Goal: Task Accomplishment & Management: Manage account settings

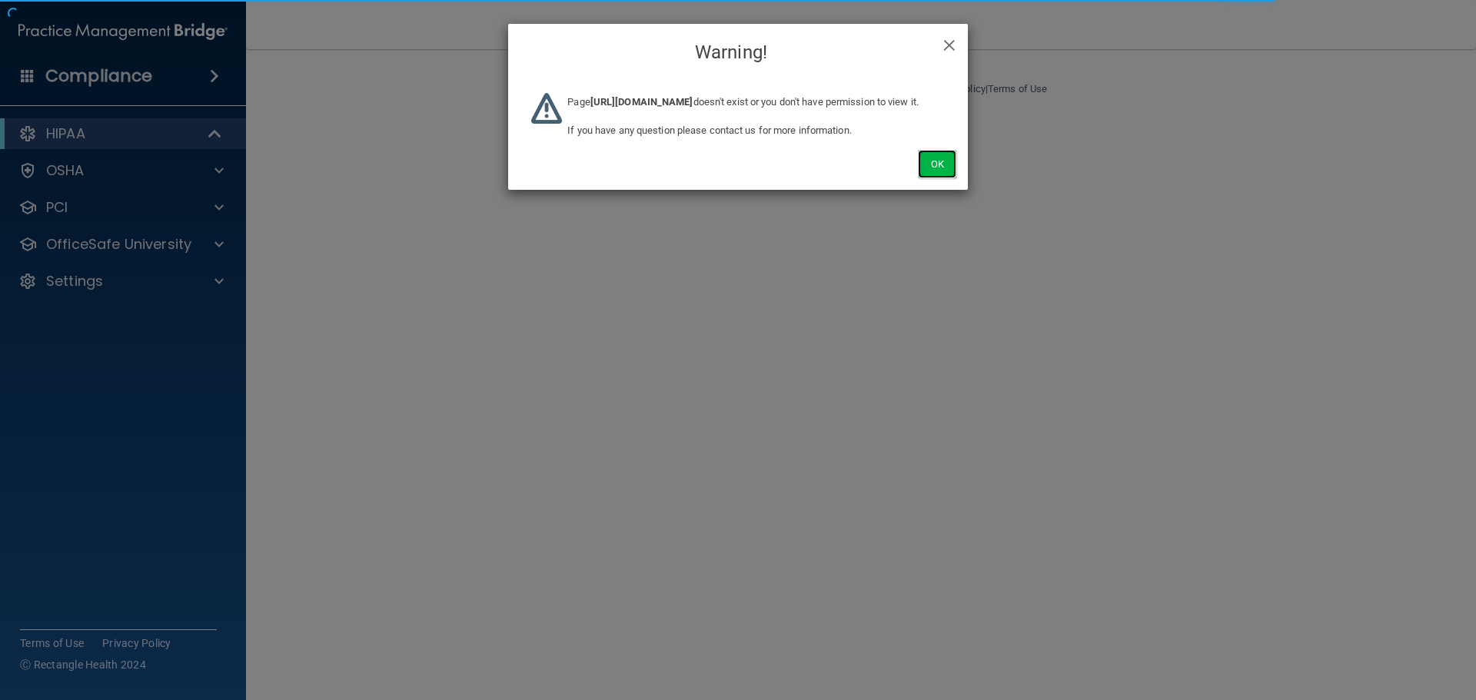
click at [949, 178] on button "Ok" at bounding box center [937, 164] width 38 height 28
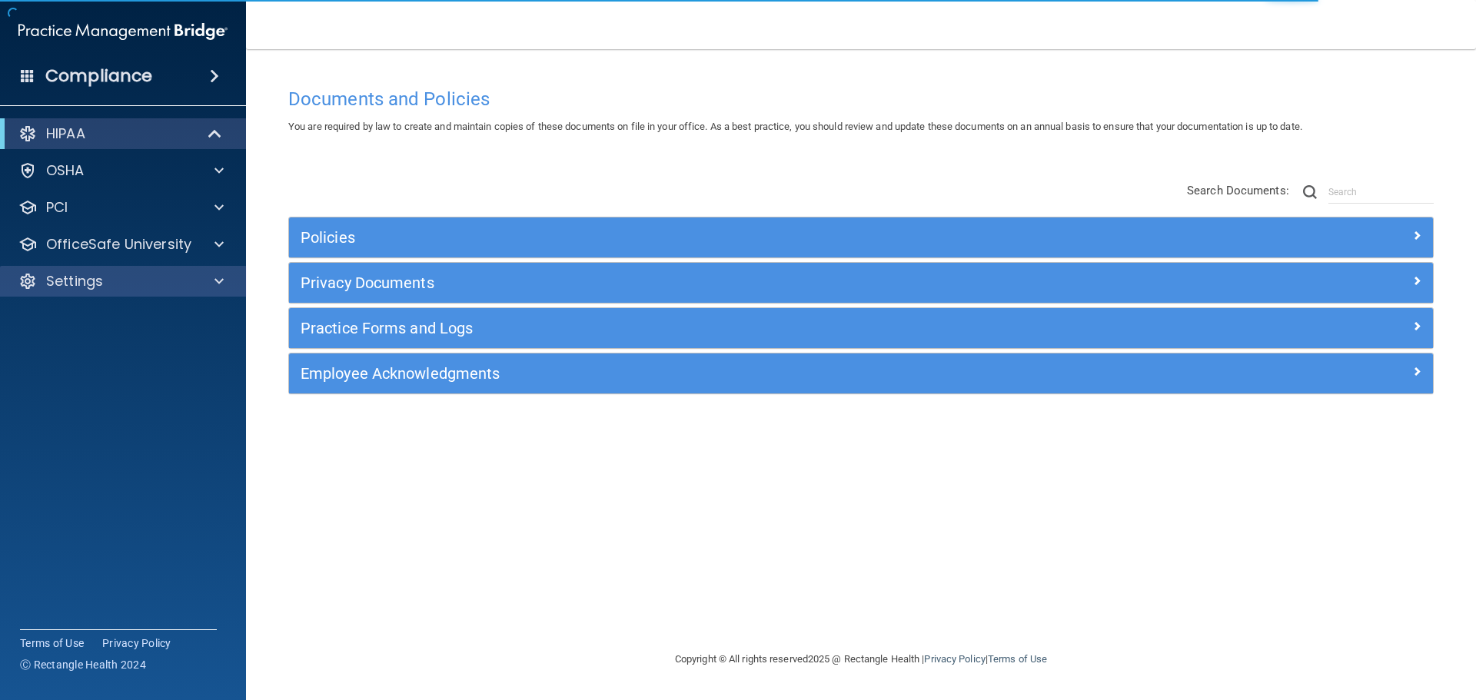
click at [208, 271] on div "Settings" at bounding box center [123, 281] width 247 height 31
click at [211, 284] on div at bounding box center [217, 281] width 38 height 18
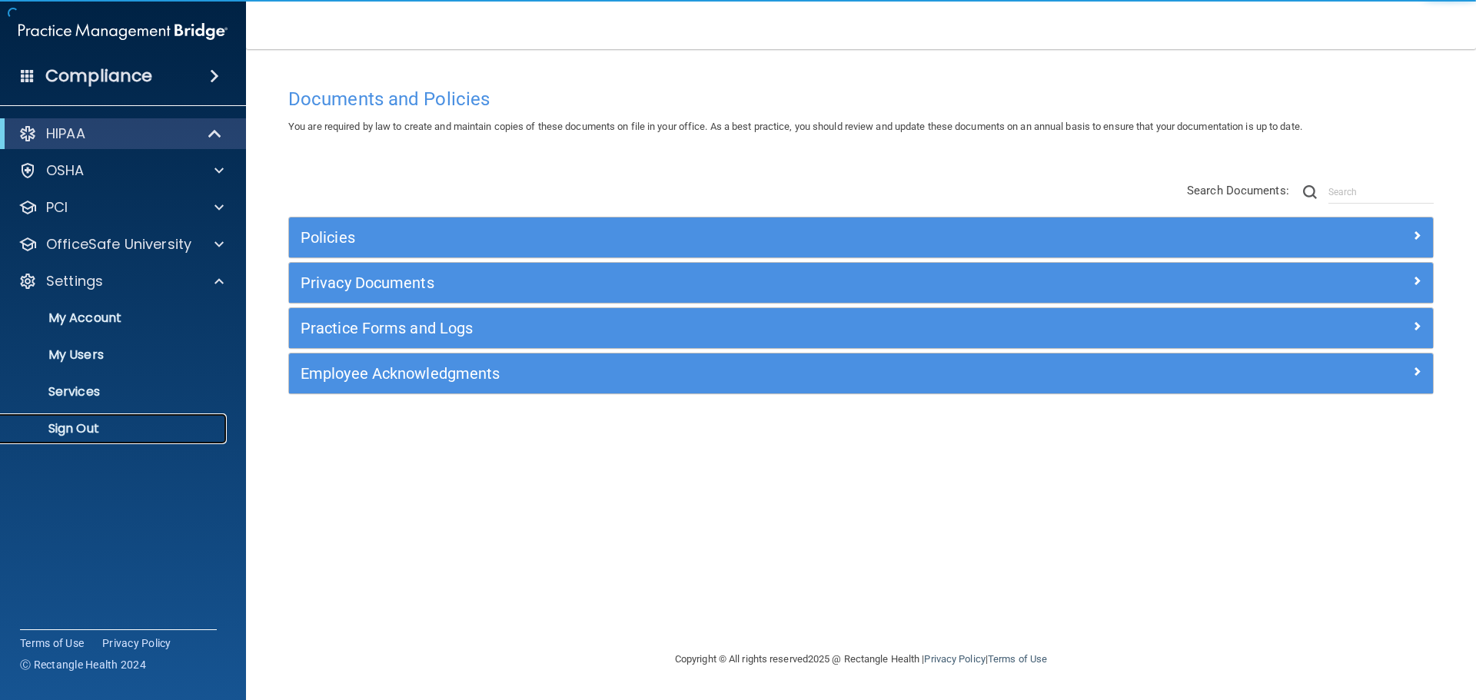
click at [89, 440] on link "Sign Out" at bounding box center [106, 429] width 242 height 31
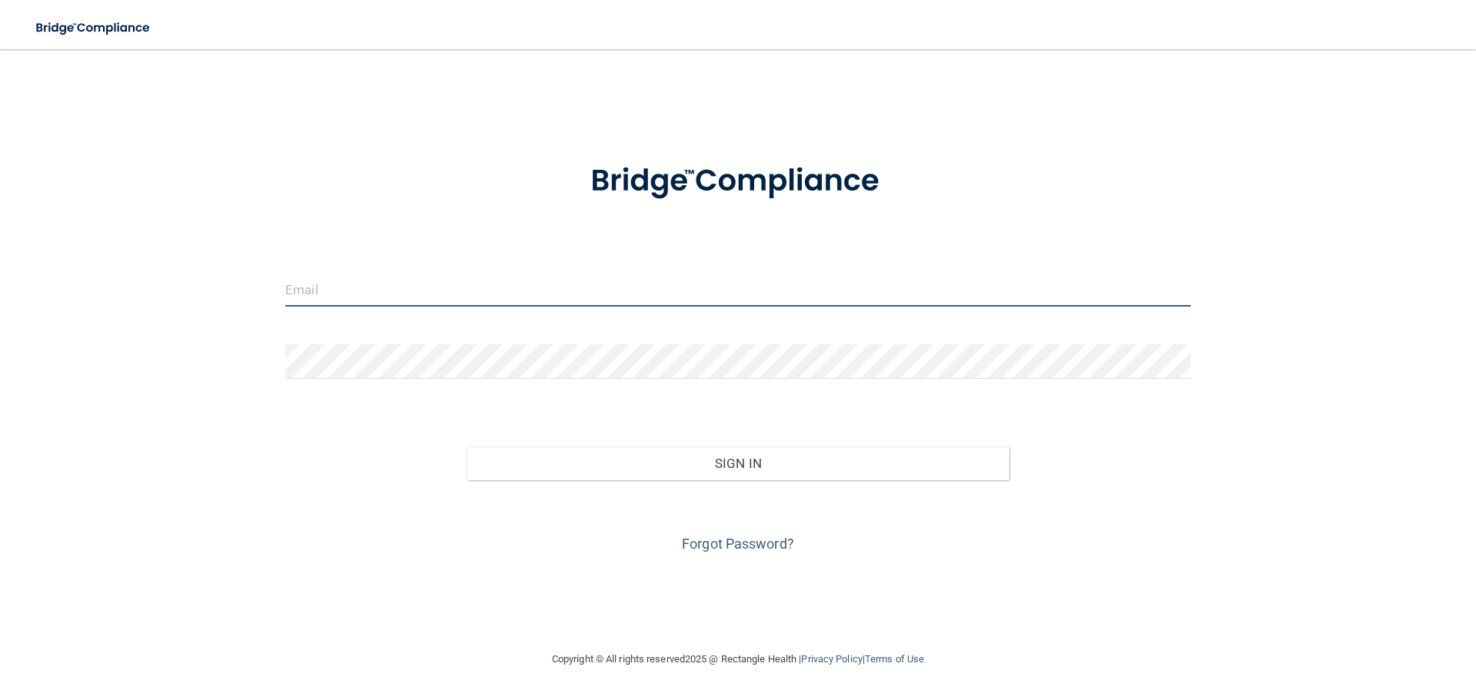
type input "[EMAIL_ADDRESS][DOMAIN_NAME]"
drag, startPoint x: 499, startPoint y: 280, endPoint x: 498, endPoint y: 268, distance: 11.6
click at [499, 280] on input "[EMAIL_ADDRESS][DOMAIN_NAME]" at bounding box center [738, 289] width 906 height 35
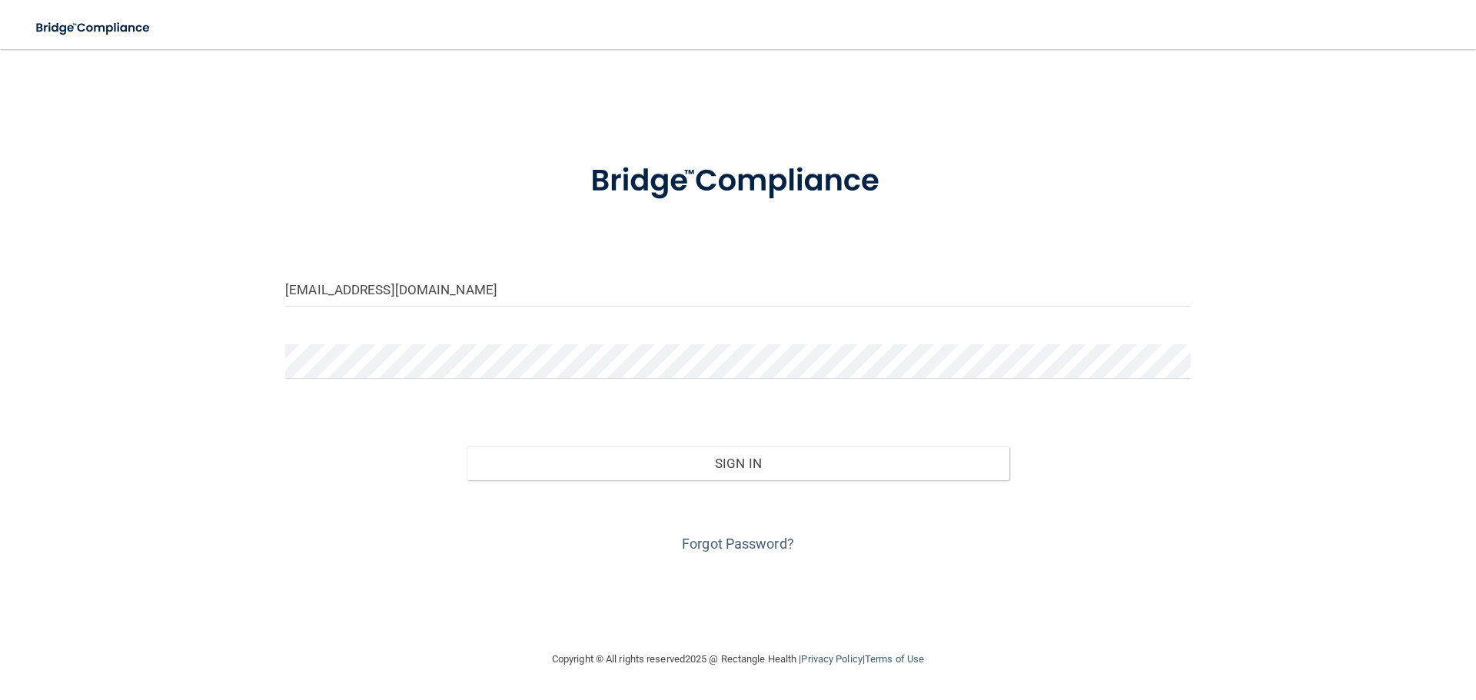
click at [104, 64] on main "[EMAIL_ADDRESS][DOMAIN_NAME] Invalid email/password. You don't have permission …" at bounding box center [738, 374] width 1476 height 651
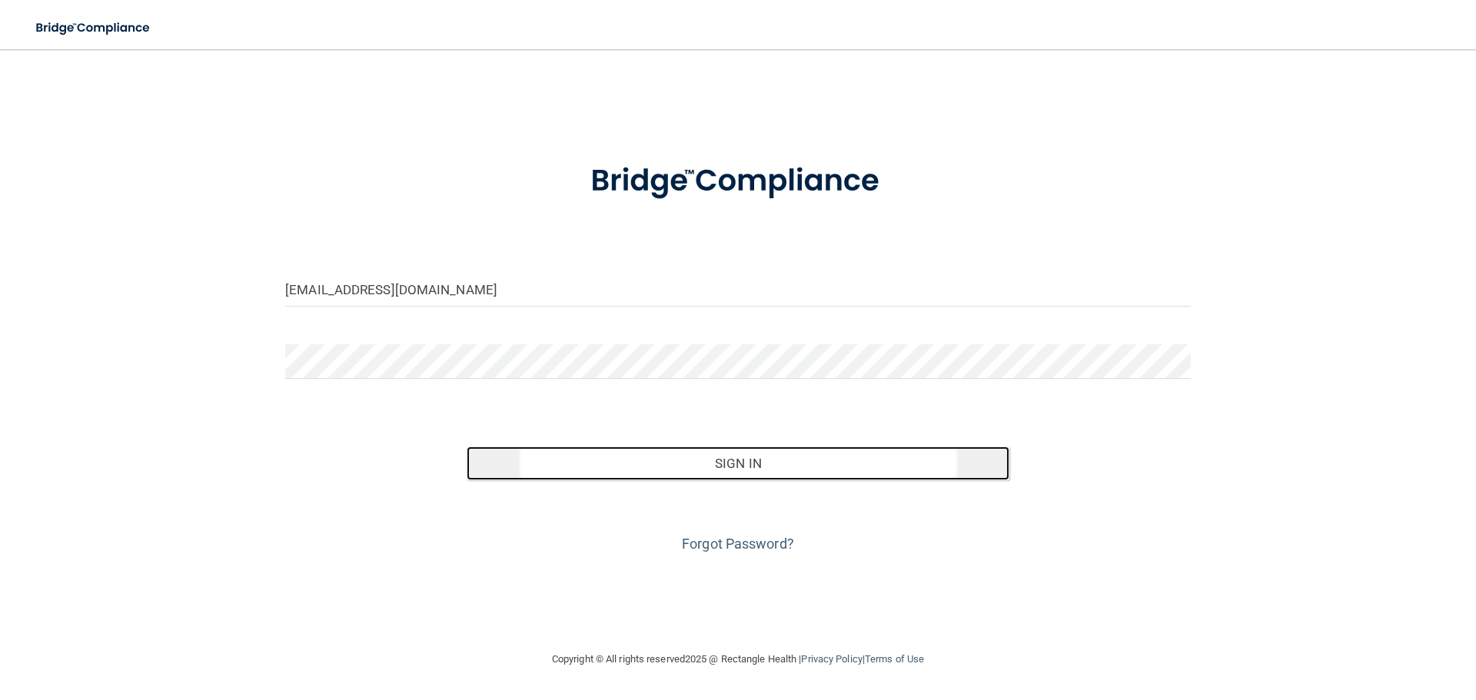
click at [541, 478] on button "Sign In" at bounding box center [739, 464] width 544 height 34
click at [544, 478] on button "Sign In" at bounding box center [739, 464] width 544 height 34
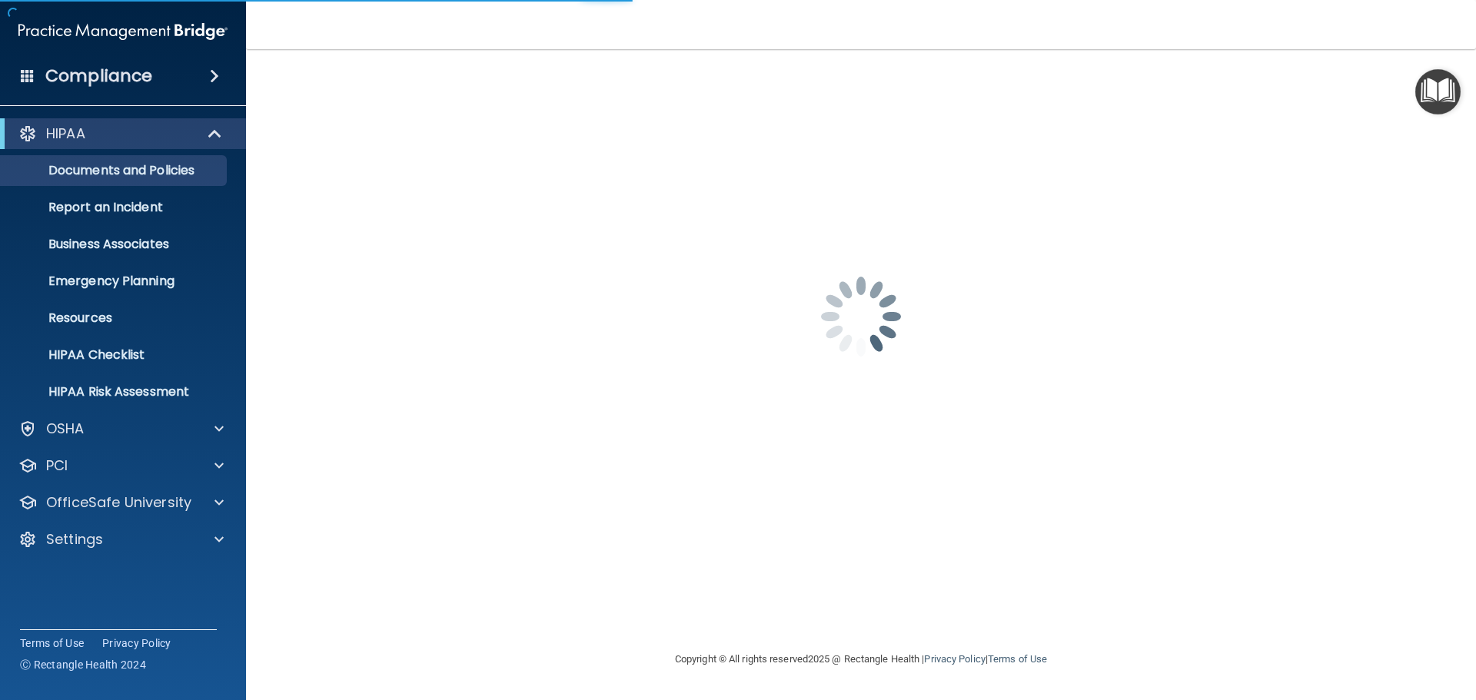
click at [210, 72] on span at bounding box center [214, 76] width 9 height 18
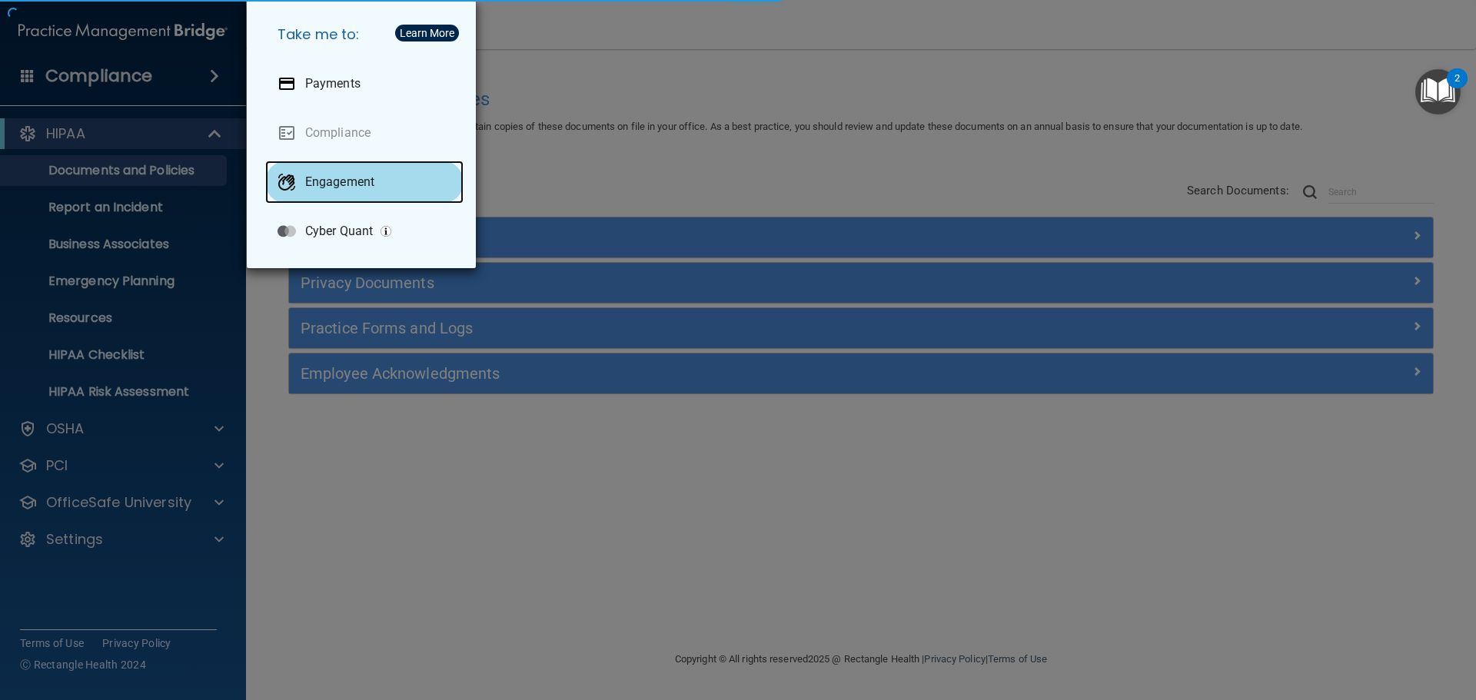
click at [328, 180] on p "Engagement" at bounding box center [339, 182] width 69 height 15
